Goal: Check status: Check status

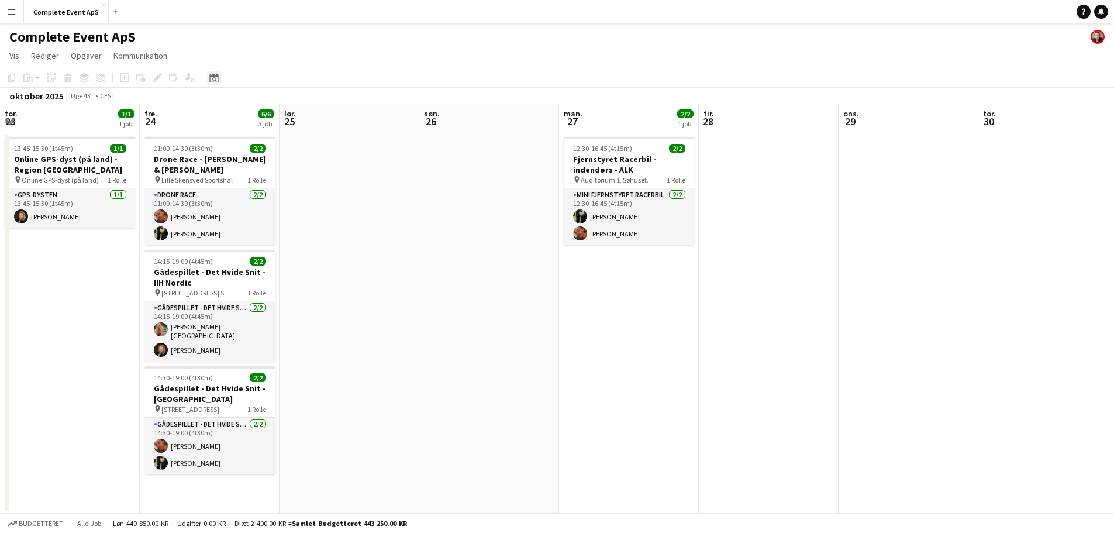
scroll to position [0, 402]
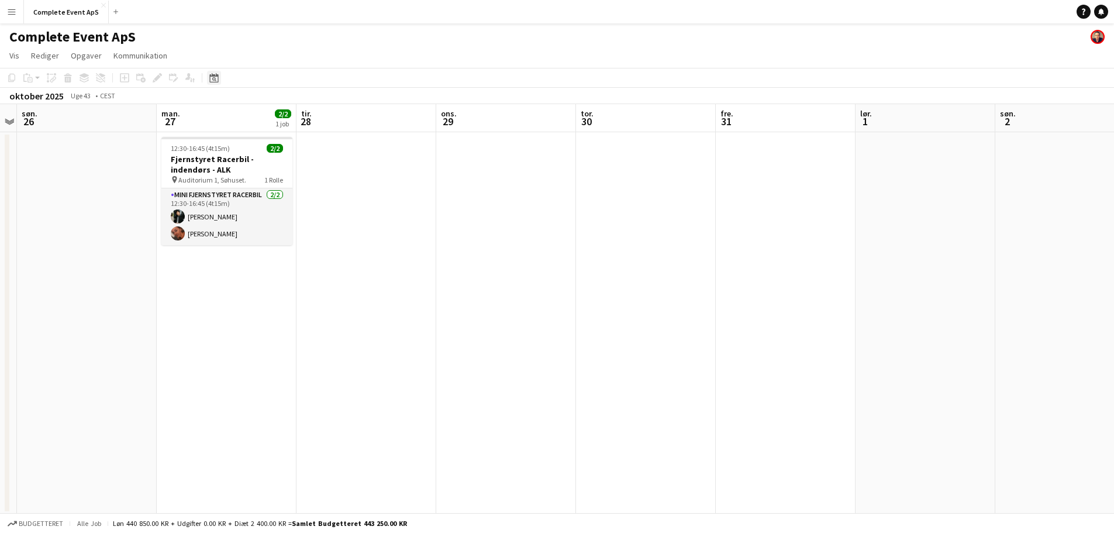
click at [215, 77] on icon "Datovælger" at bounding box center [213, 77] width 9 height 9
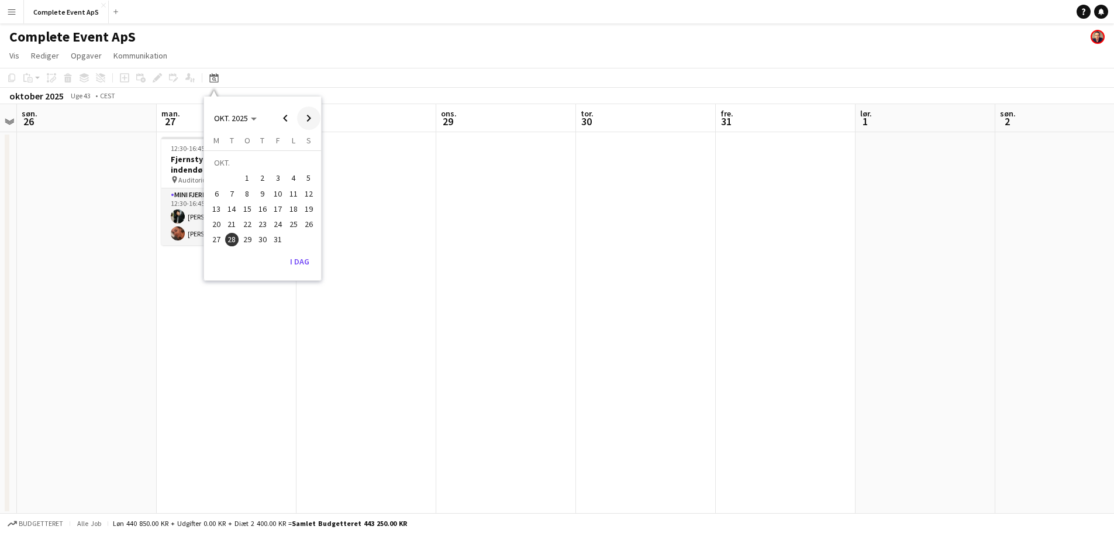
click at [305, 115] on span "Next month" at bounding box center [308, 117] width 23 height 23
click at [250, 225] on span "26" at bounding box center [247, 227] width 14 height 14
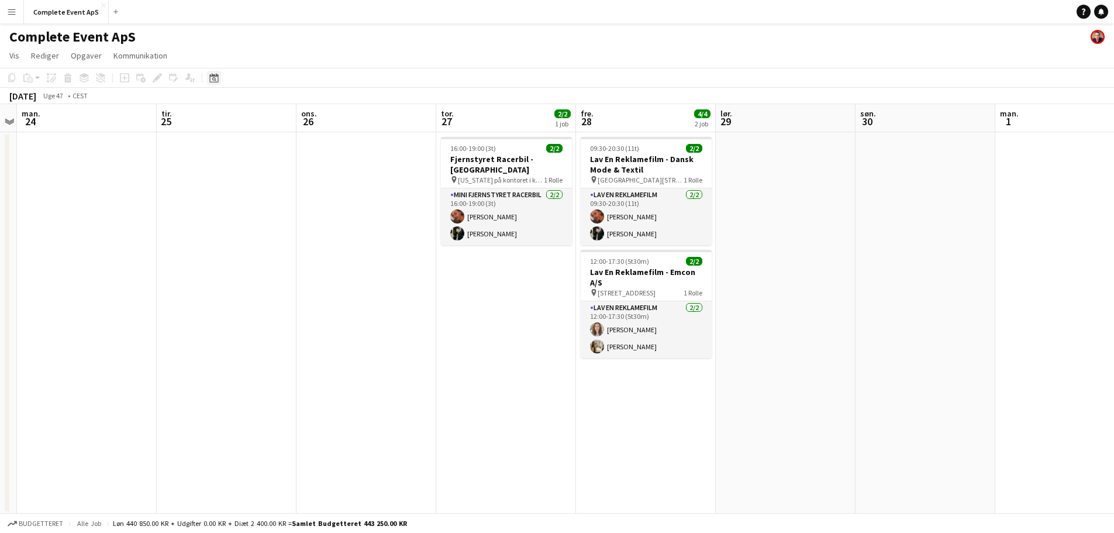
click at [218, 80] on icon "Datovælger" at bounding box center [213, 77] width 9 height 9
click at [286, 115] on span "Previous month" at bounding box center [285, 117] width 23 height 23
click at [262, 242] on span "30" at bounding box center [263, 240] width 14 height 14
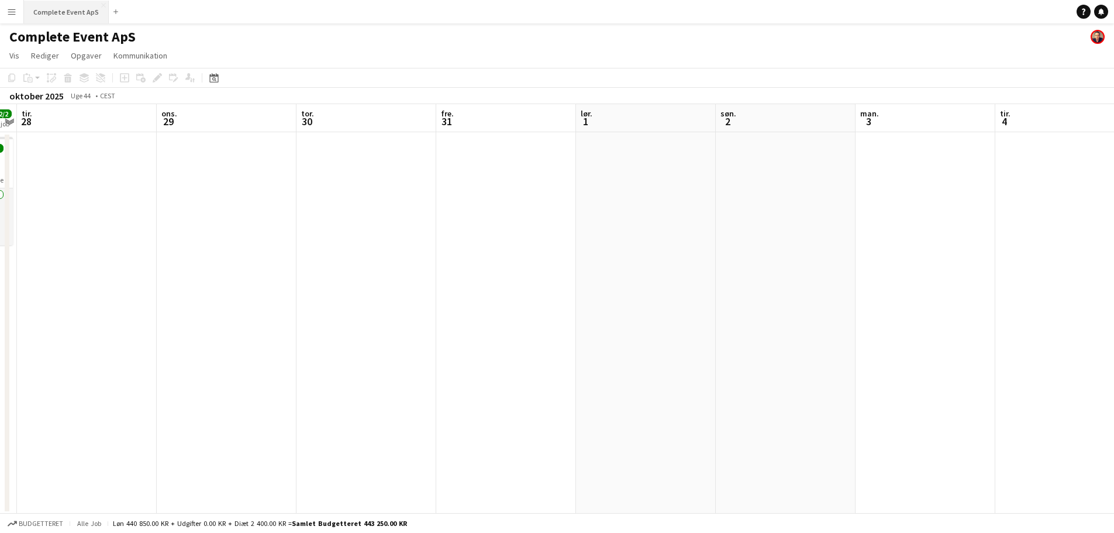
click at [57, 19] on button "Complete Event ApS Luk" at bounding box center [66, 12] width 85 height 23
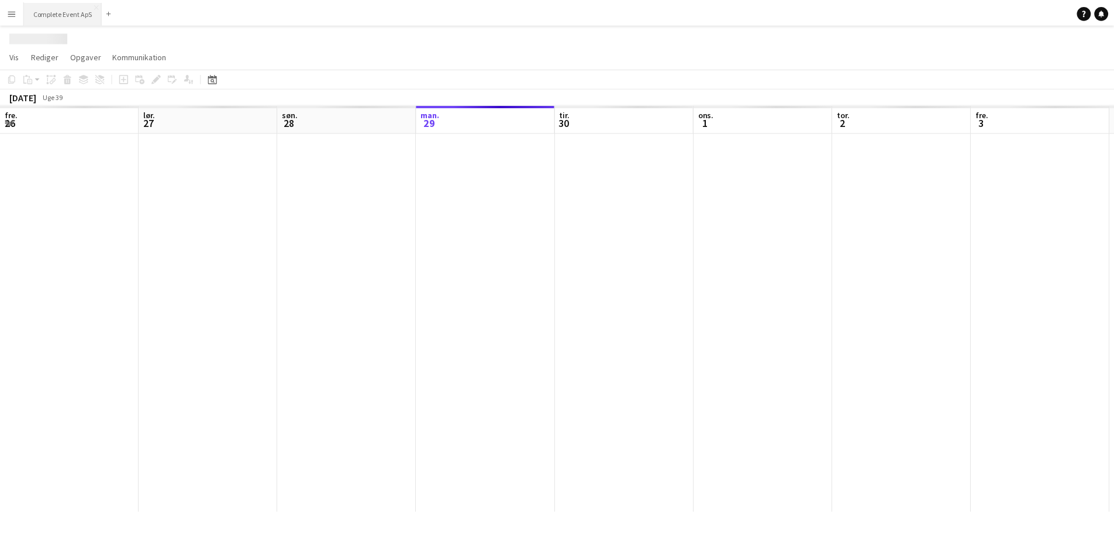
scroll to position [0, 280]
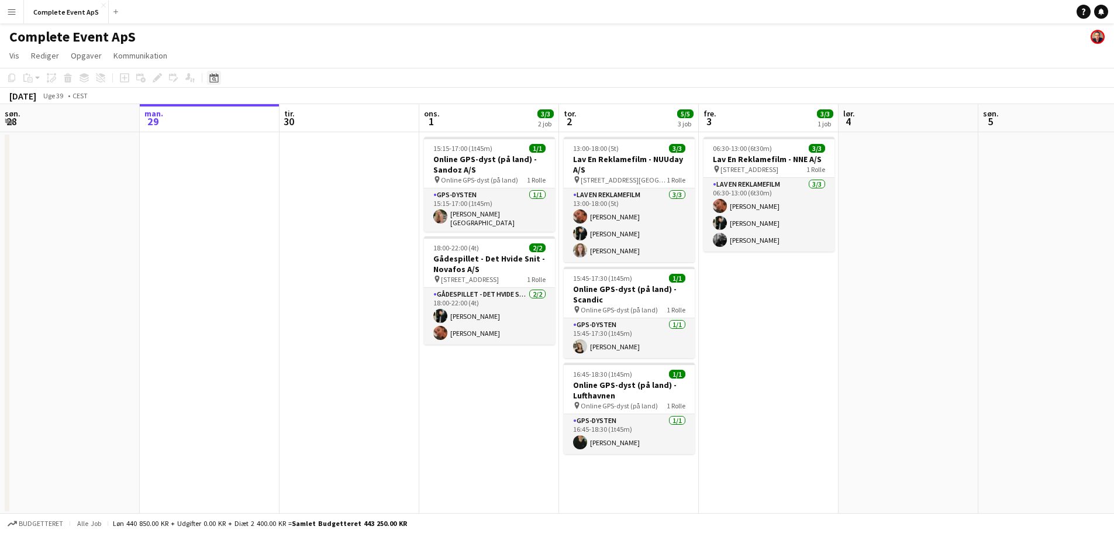
click at [216, 79] on icon "Datovælger" at bounding box center [213, 77] width 9 height 9
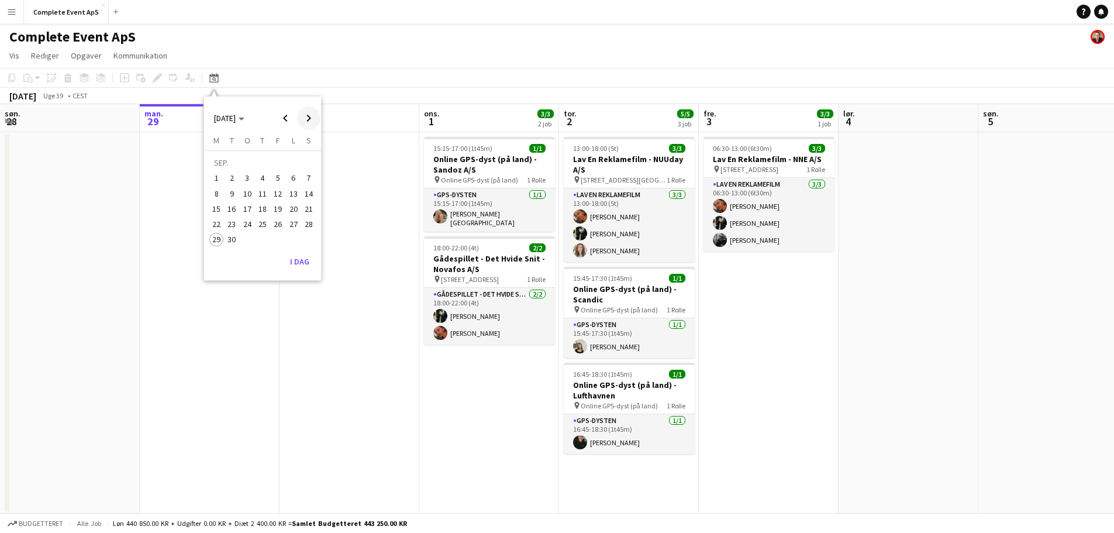
click at [305, 113] on span "Next month" at bounding box center [308, 117] width 23 height 23
click at [258, 236] on span "30" at bounding box center [263, 240] width 14 height 14
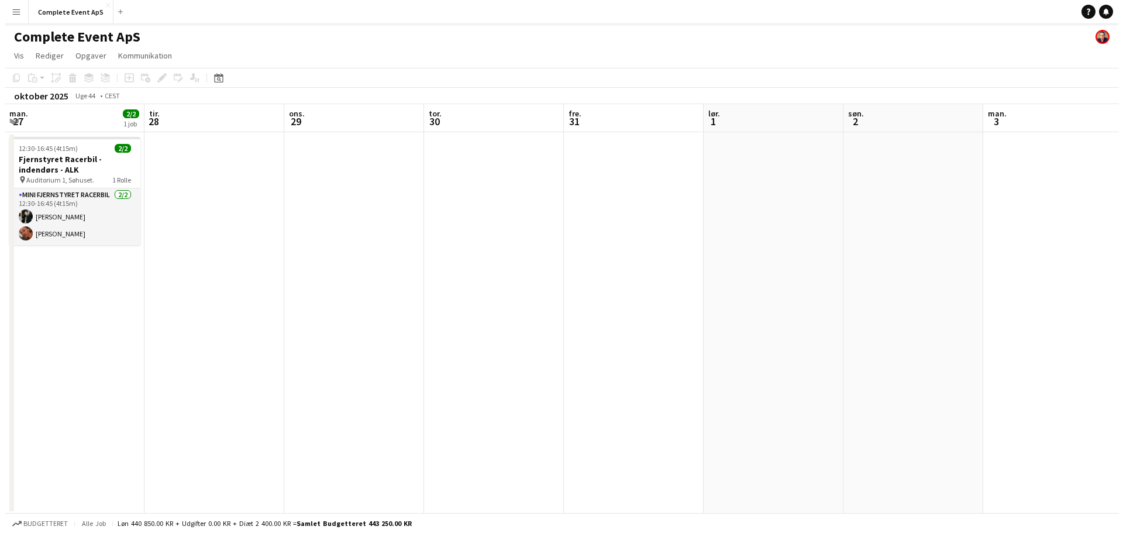
scroll to position [0, 402]
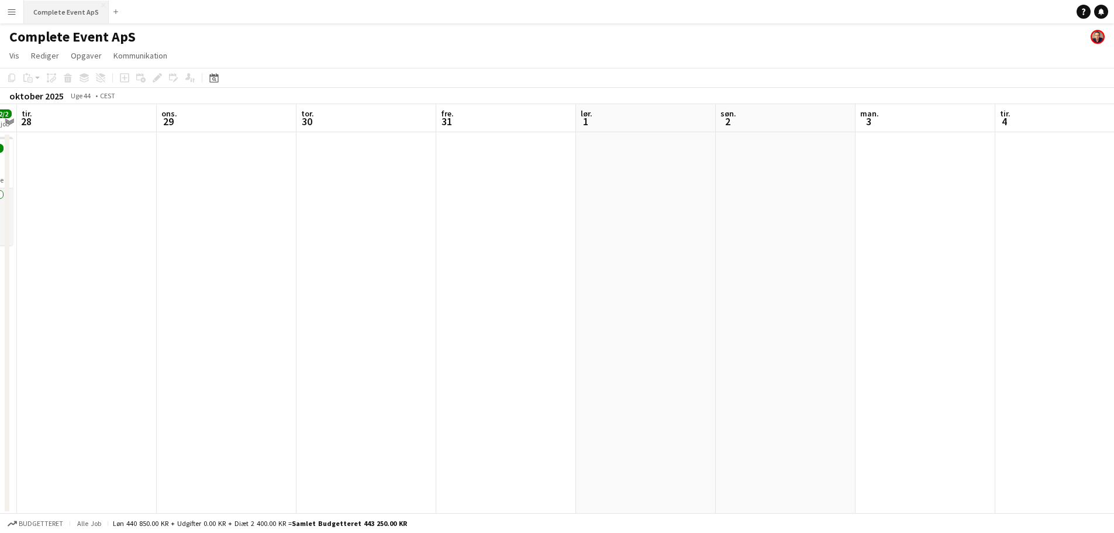
click at [61, 2] on button "Complete Event ApS Luk" at bounding box center [66, 12] width 85 height 23
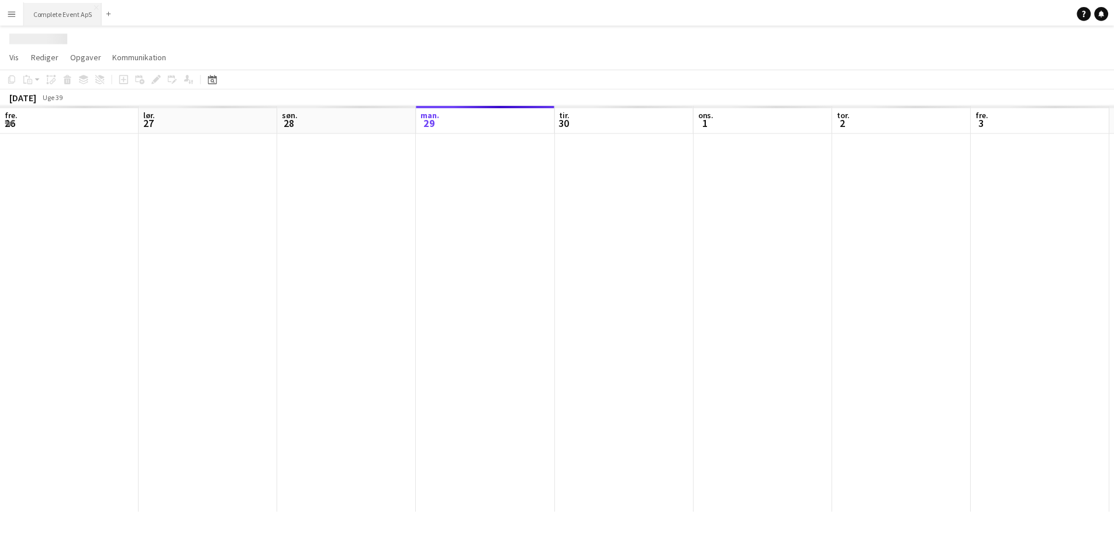
scroll to position [0, 280]
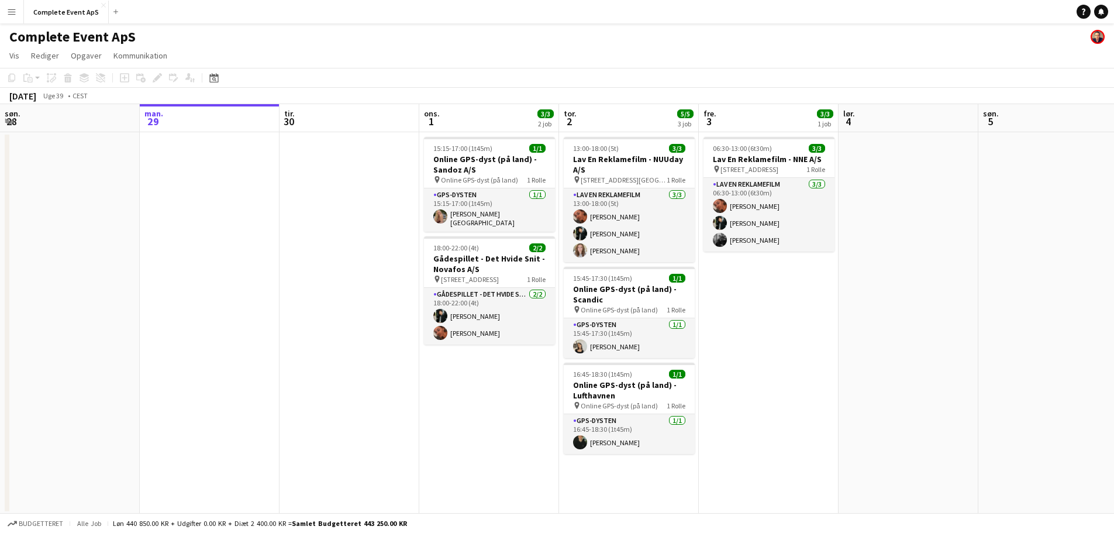
drag, startPoint x: 214, startPoint y: 81, endPoint x: 252, endPoint y: 94, distance: 40.0
click at [214, 81] on icon "Datovælger" at bounding box center [213, 77] width 9 height 9
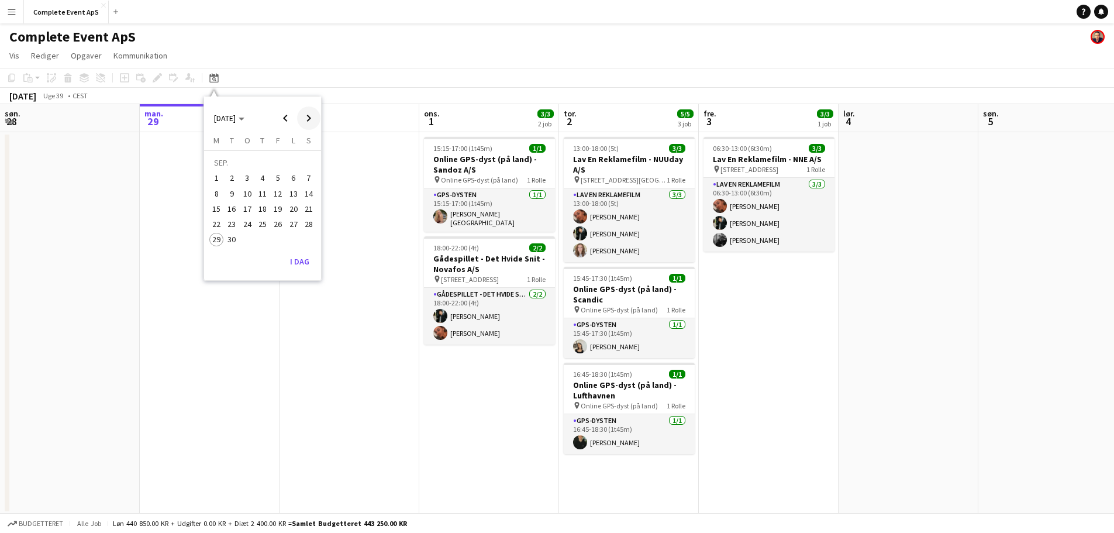
click at [305, 116] on span "Next month" at bounding box center [308, 117] width 23 height 23
click at [311, 115] on span "Next month" at bounding box center [308, 117] width 23 height 23
click at [263, 228] on span "27" at bounding box center [263, 227] width 14 height 14
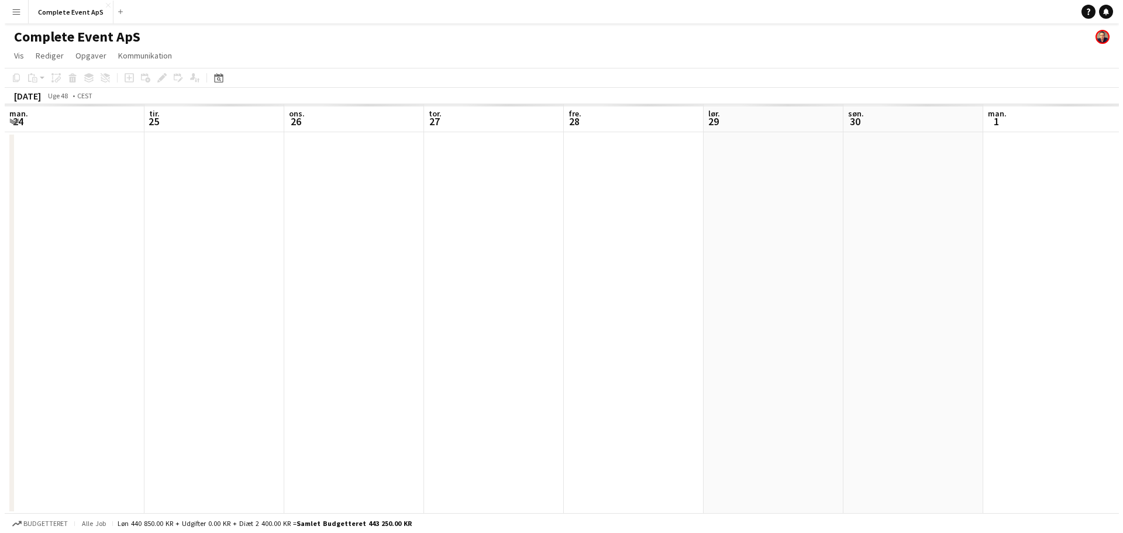
scroll to position [0, 402]
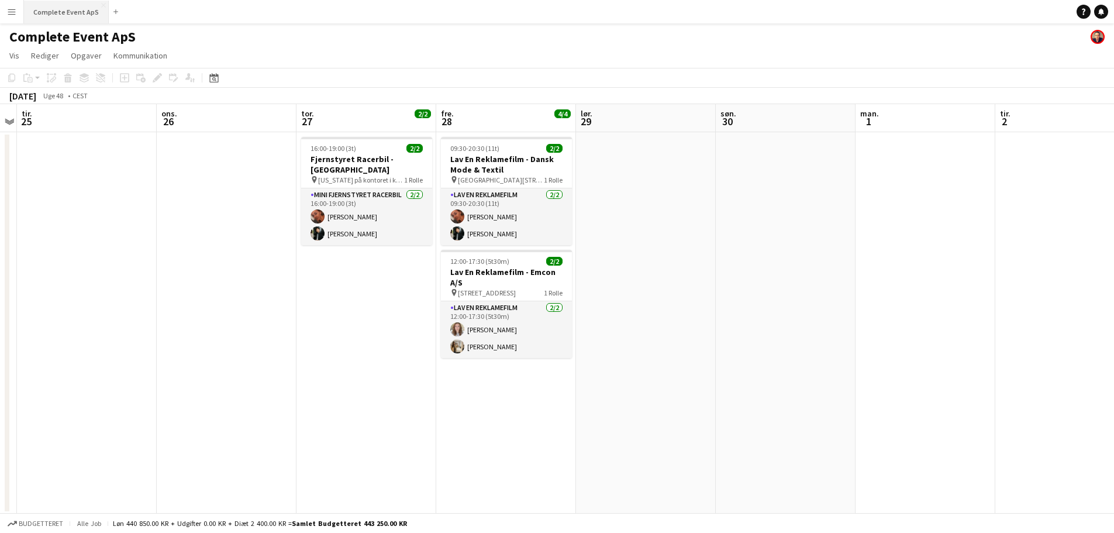
click at [76, 11] on button "Complete Event ApS Luk" at bounding box center [66, 12] width 85 height 23
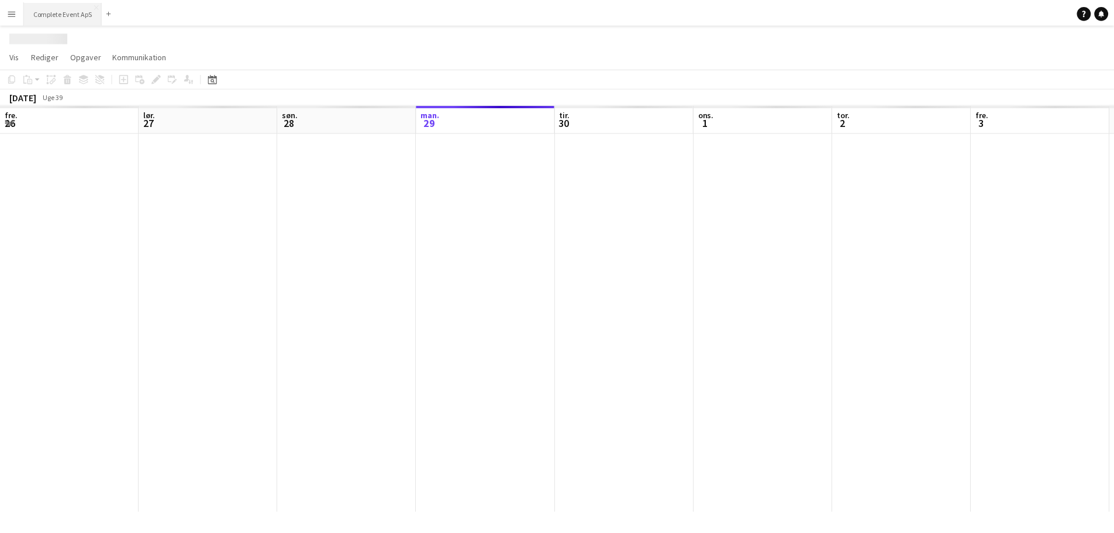
scroll to position [0, 280]
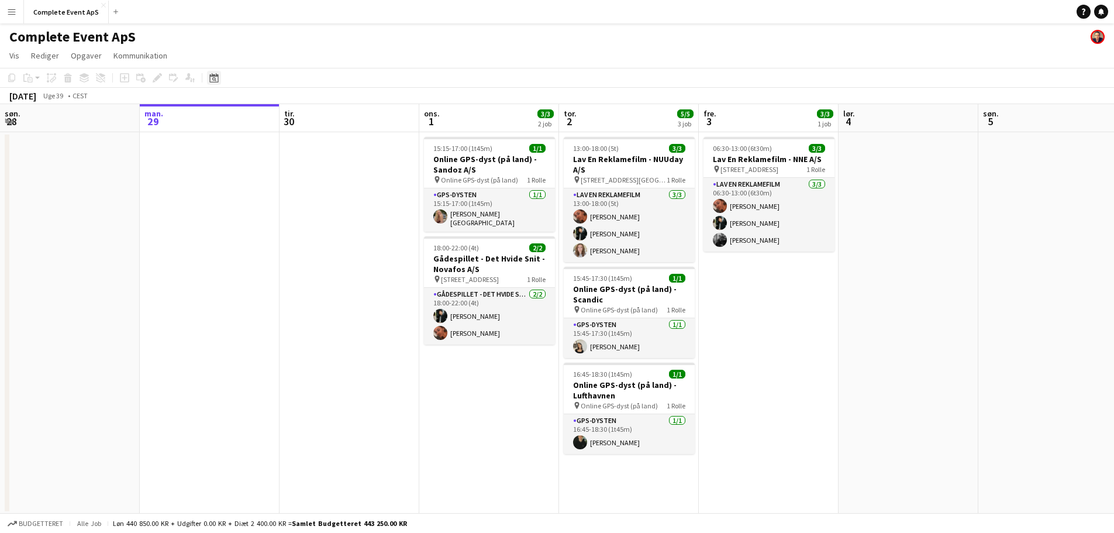
click at [215, 76] on icon at bounding box center [213, 77] width 9 height 9
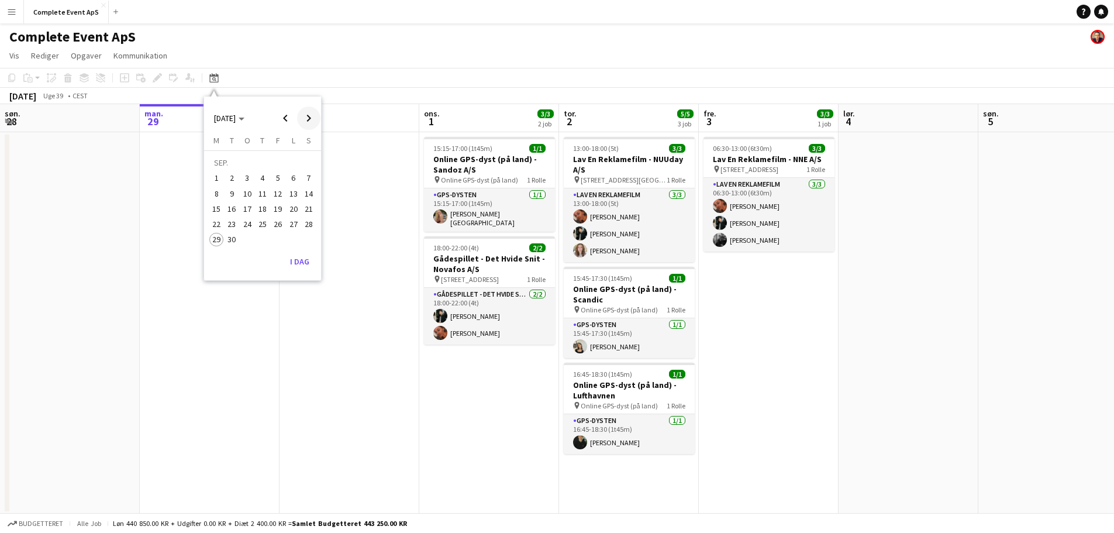
click at [307, 116] on span "Next month" at bounding box center [308, 117] width 23 height 23
click at [284, 118] on span "Previous month" at bounding box center [285, 117] width 23 height 23
click at [284, 121] on span "Previous month" at bounding box center [285, 117] width 23 height 23
click at [312, 121] on span "Next month" at bounding box center [308, 117] width 23 height 23
click at [311, 121] on span "Next month" at bounding box center [308, 117] width 23 height 23
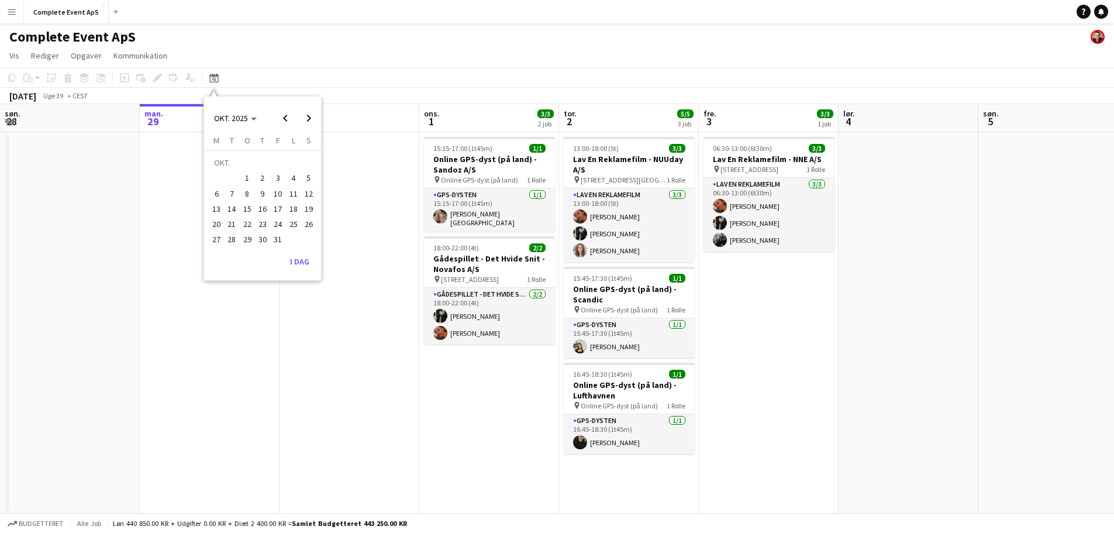
click at [288, 195] on span "11" at bounding box center [294, 194] width 14 height 14
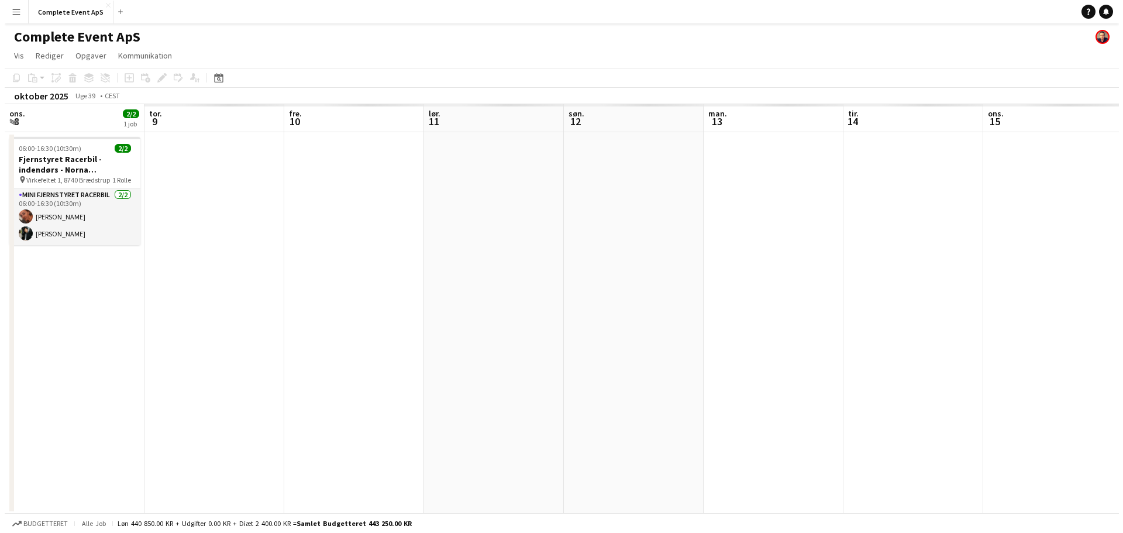
scroll to position [0, 402]
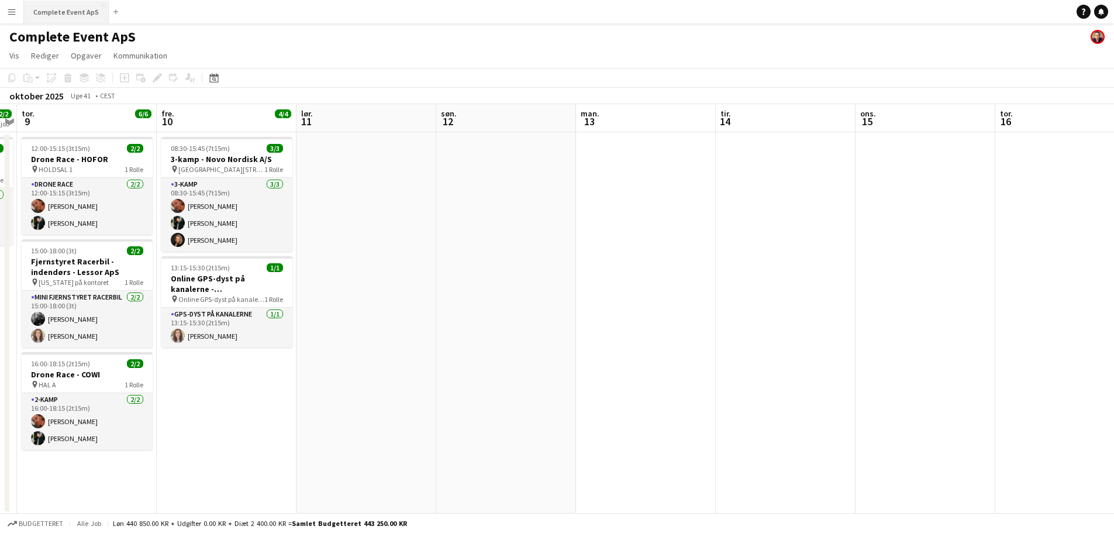
click at [61, 7] on button "Complete Event ApS Luk" at bounding box center [66, 12] width 85 height 23
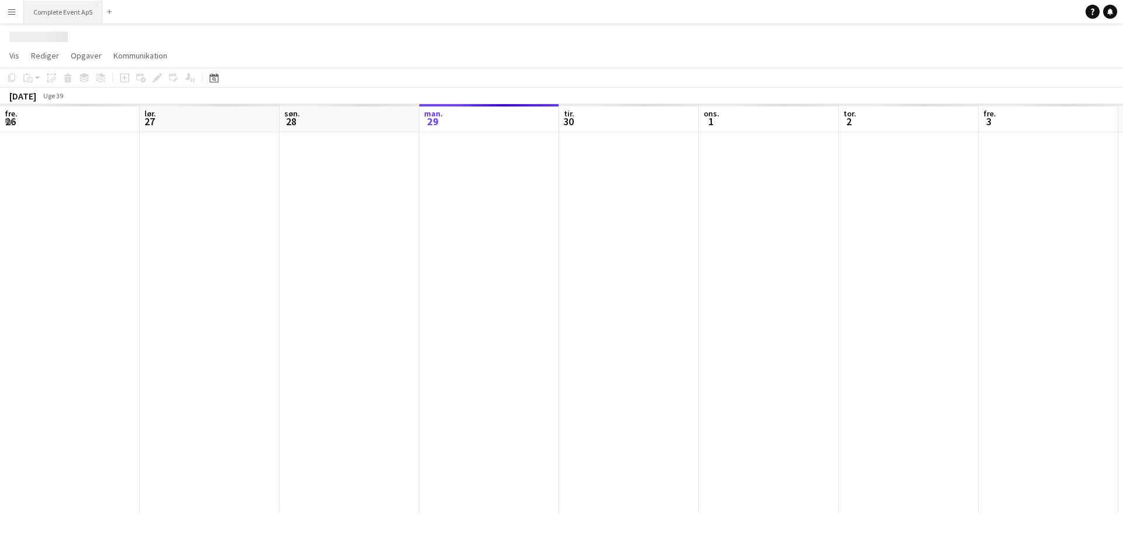
scroll to position [0, 280]
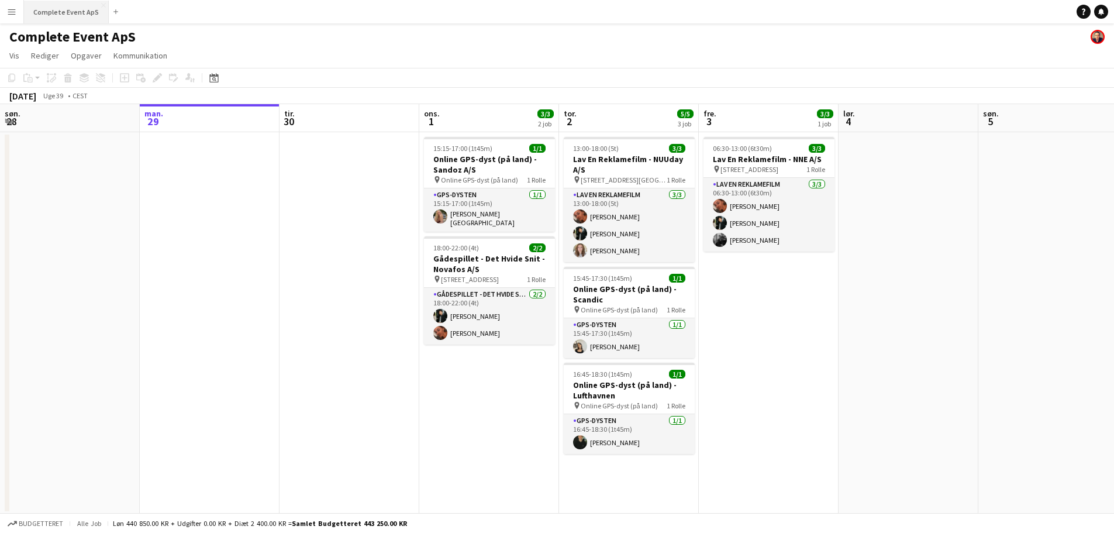
drag, startPoint x: 61, startPoint y: 11, endPoint x: 66, endPoint y: 1, distance: 11.0
click at [61, 11] on button "Complete Event ApS Luk" at bounding box center [66, 12] width 85 height 23
click at [215, 78] on icon "Datovælger" at bounding box center [213, 77] width 9 height 9
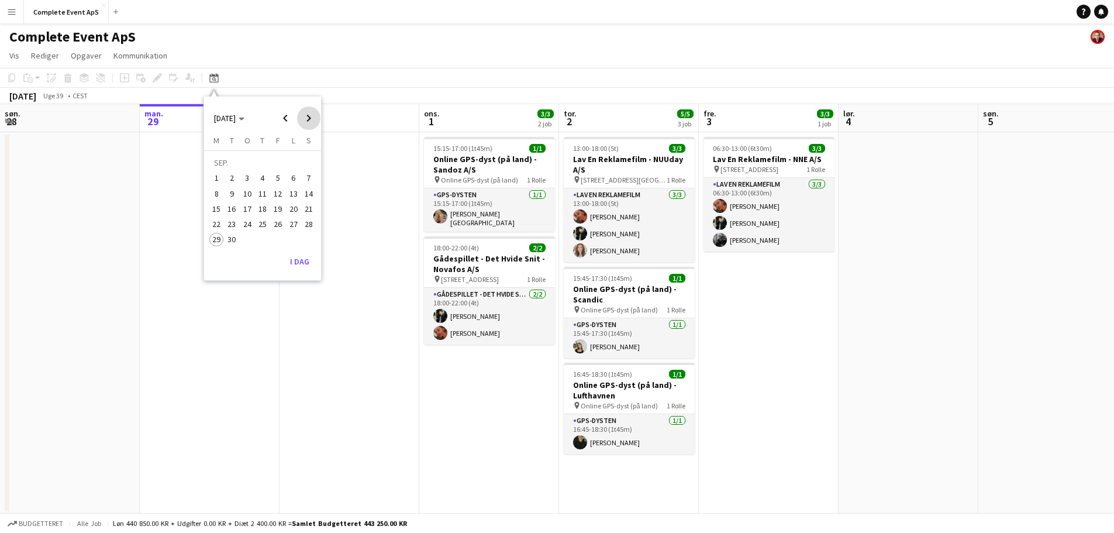
click at [311, 118] on span "Next month" at bounding box center [308, 117] width 23 height 23
click at [230, 239] on span "28" at bounding box center [232, 240] width 14 height 14
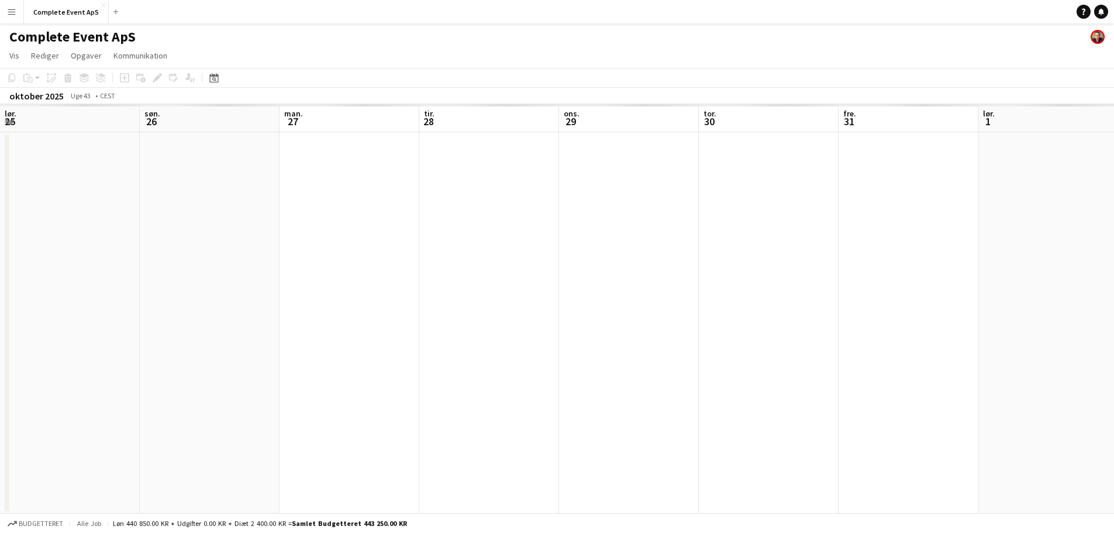
scroll to position [0, 402]
